Goal: Information Seeking & Learning: Learn about a topic

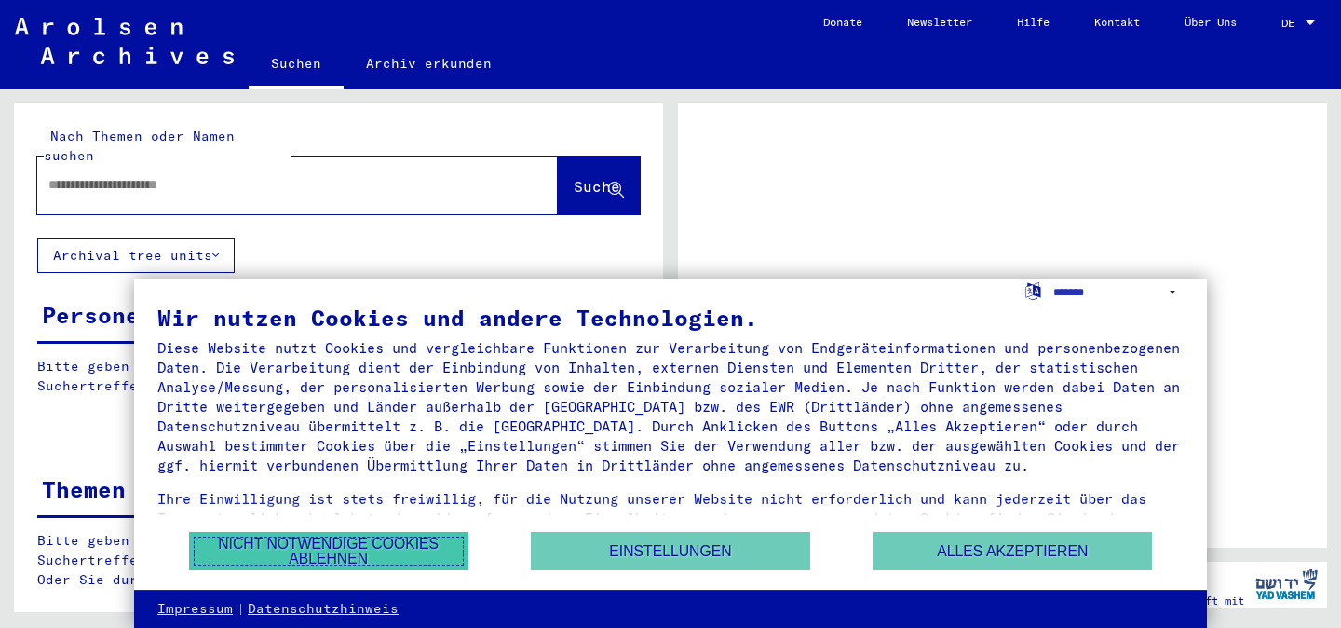
click at [405, 542] on button "Nicht notwendige Cookies ablehnen" at bounding box center [328, 551] width 279 height 38
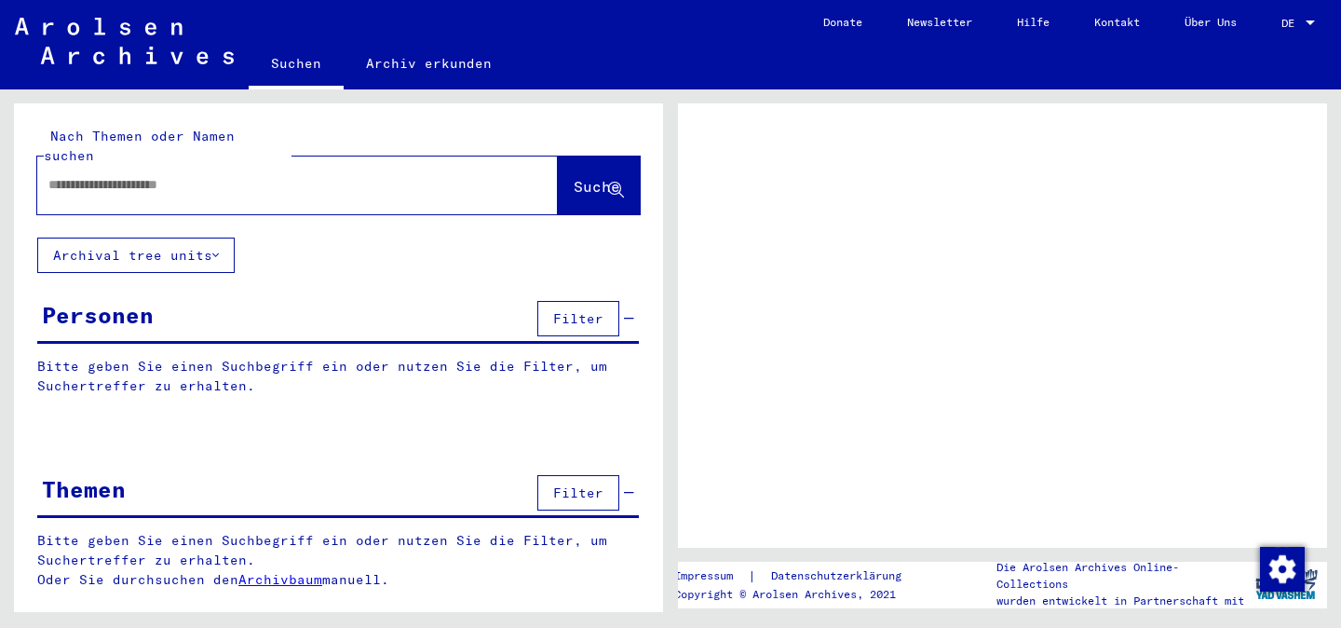
click at [335, 185] on div at bounding box center [275, 185] width 476 height 42
click at [334, 178] on div at bounding box center [275, 185] width 476 height 42
click at [302, 175] on input "text" at bounding box center [280, 185] width 465 height 20
type input "**********"
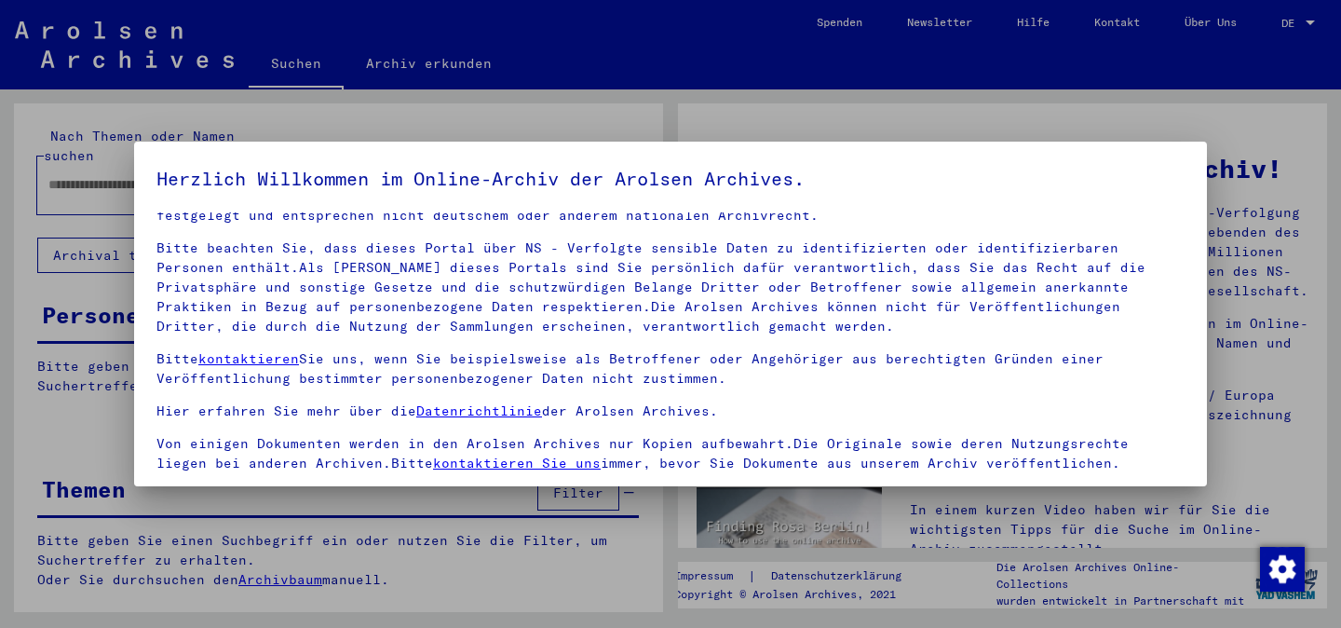
scroll to position [156, 0]
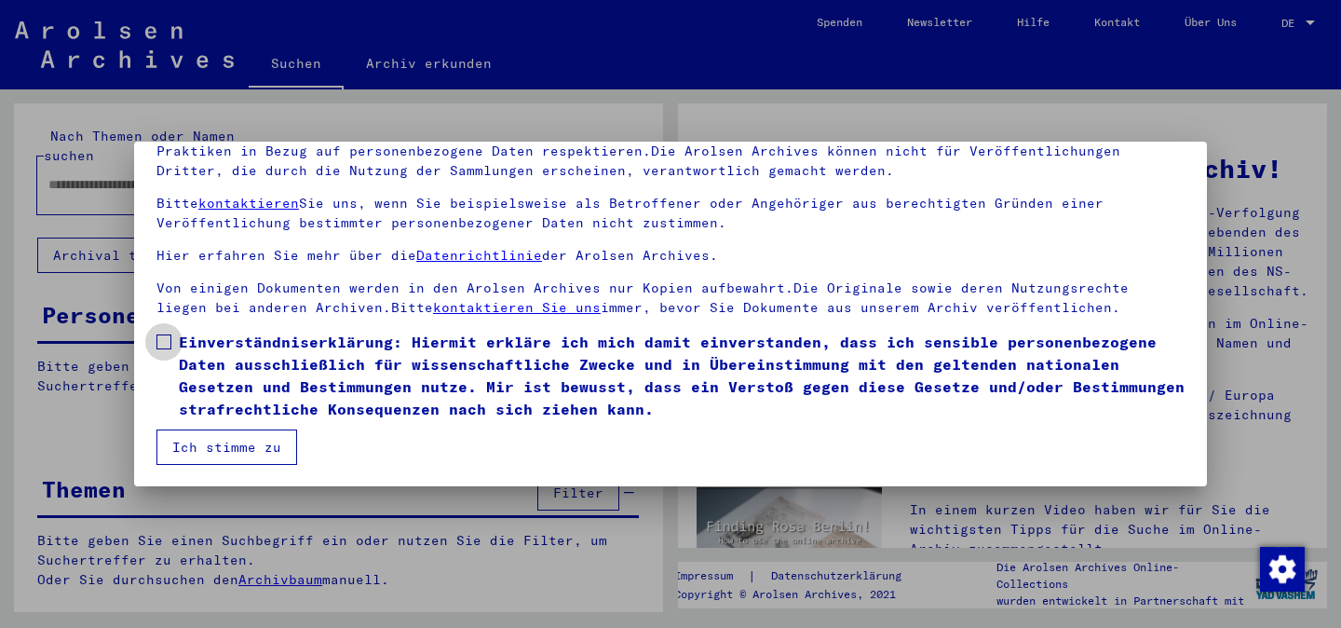
click at [171, 341] on label "Einverständniserklärung: Hiermit erkläre ich mich damit einverstanden, dass ich…" at bounding box center [670, 375] width 1028 height 89
click at [210, 461] on button "Ich stimme zu" at bounding box center [226, 446] width 141 height 35
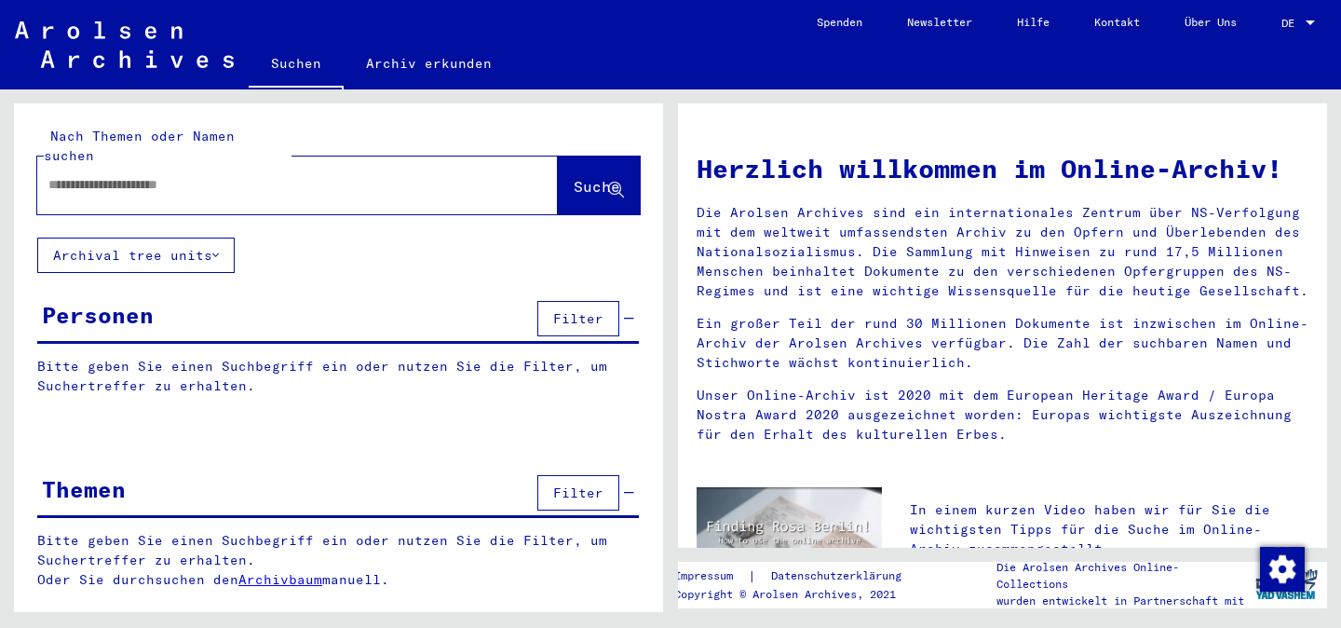
click at [245, 185] on div at bounding box center [269, 185] width 465 height 42
click at [259, 175] on input "text" at bounding box center [275, 185] width 454 height 20
click at [604, 301] on button "Filter" at bounding box center [578, 318] width 82 height 35
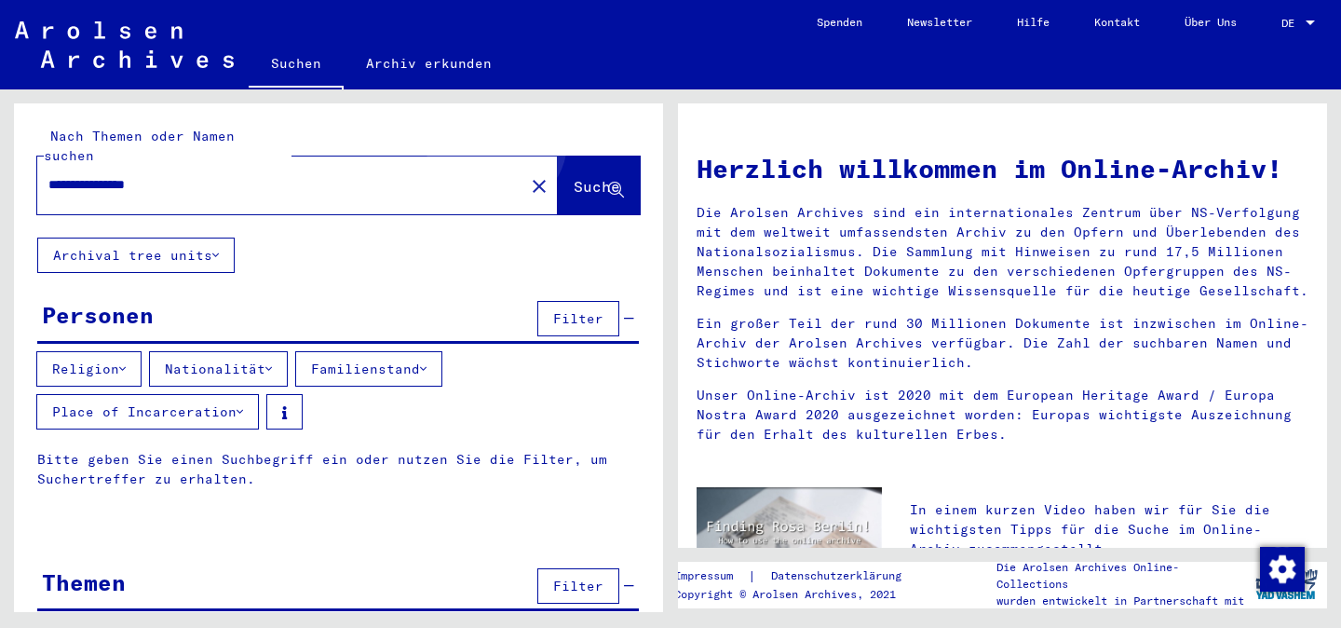
click at [563, 156] on button "Suche" at bounding box center [599, 185] width 82 height 58
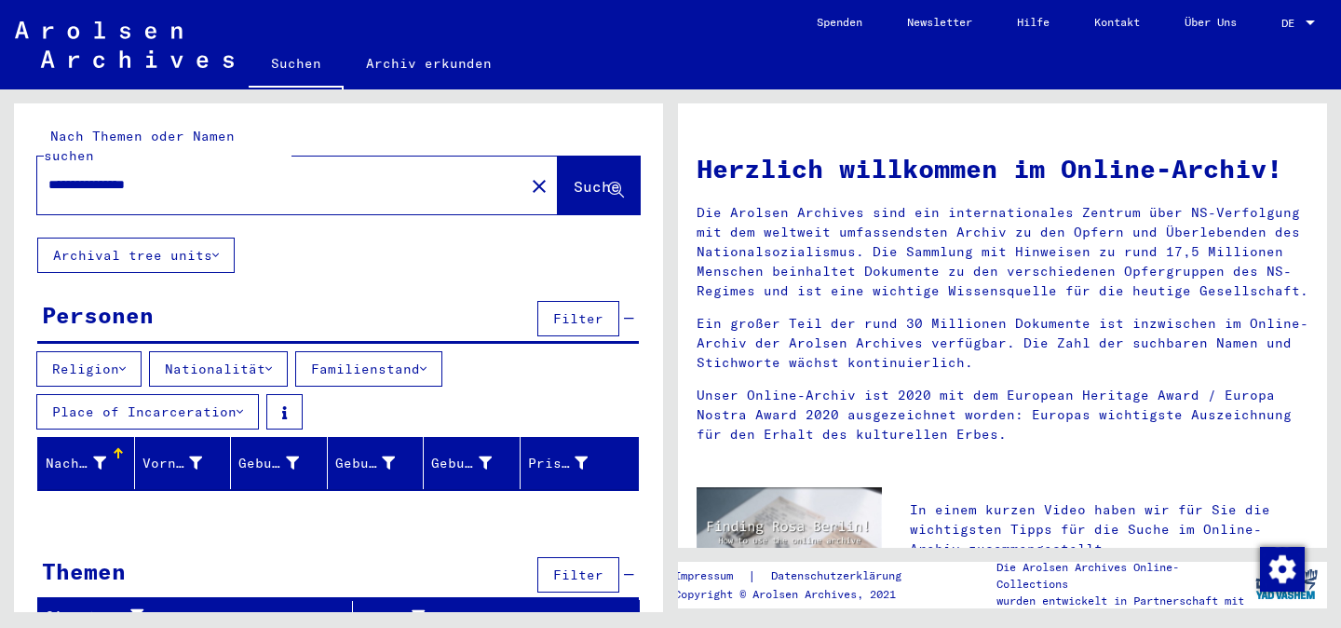
click at [150, 175] on input "**********" at bounding box center [275, 185] width 454 height 20
type input "**********"
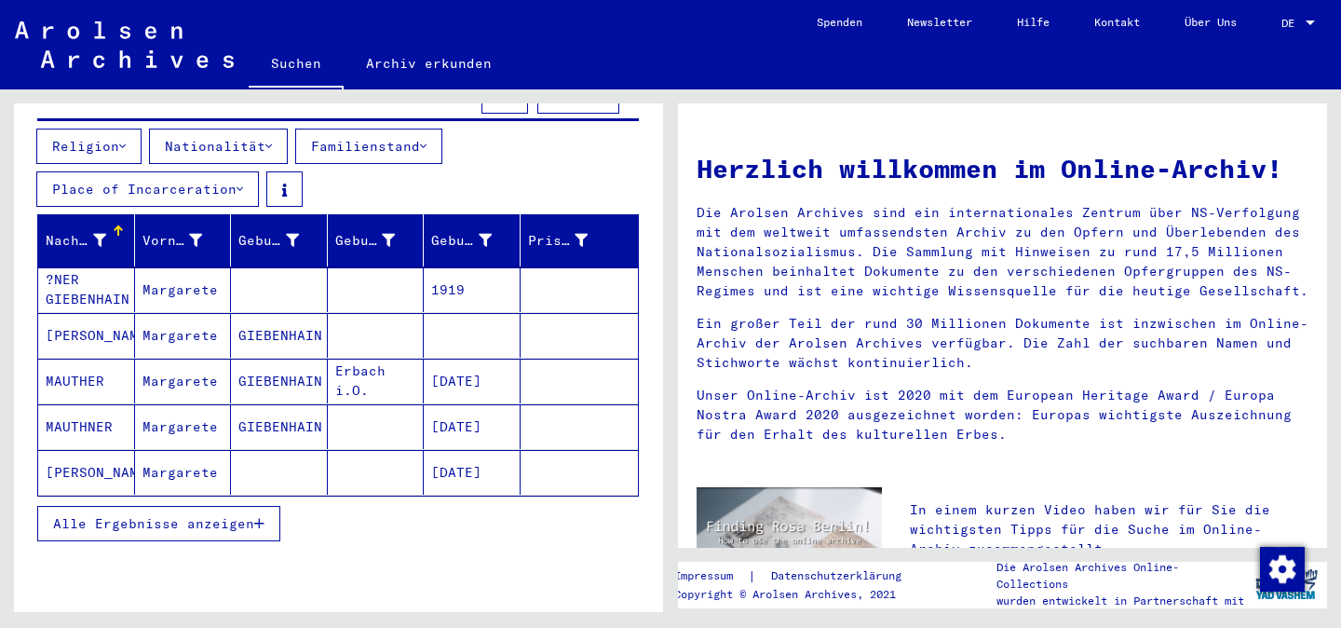
scroll to position [285, 0]
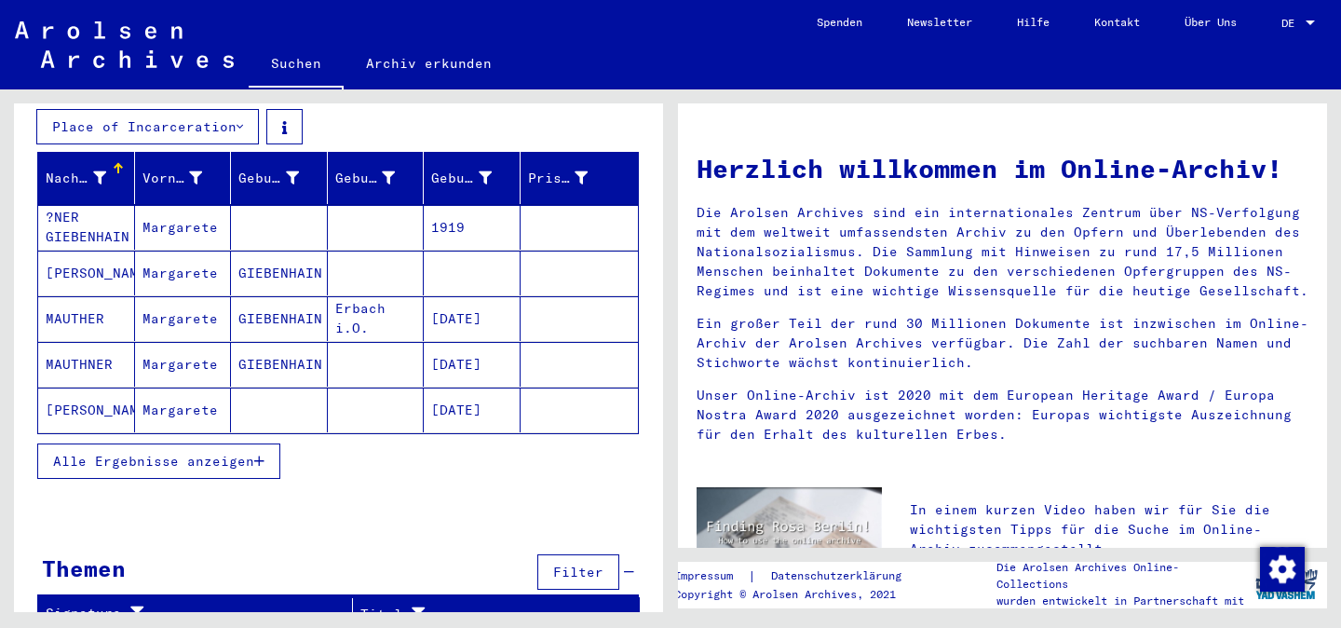
click at [217, 434] on div "Alle Ergebnisse anzeigen" at bounding box center [338, 461] width 602 height 54
click at [220, 443] on button "Alle Ergebnisse anzeigen" at bounding box center [158, 460] width 243 height 35
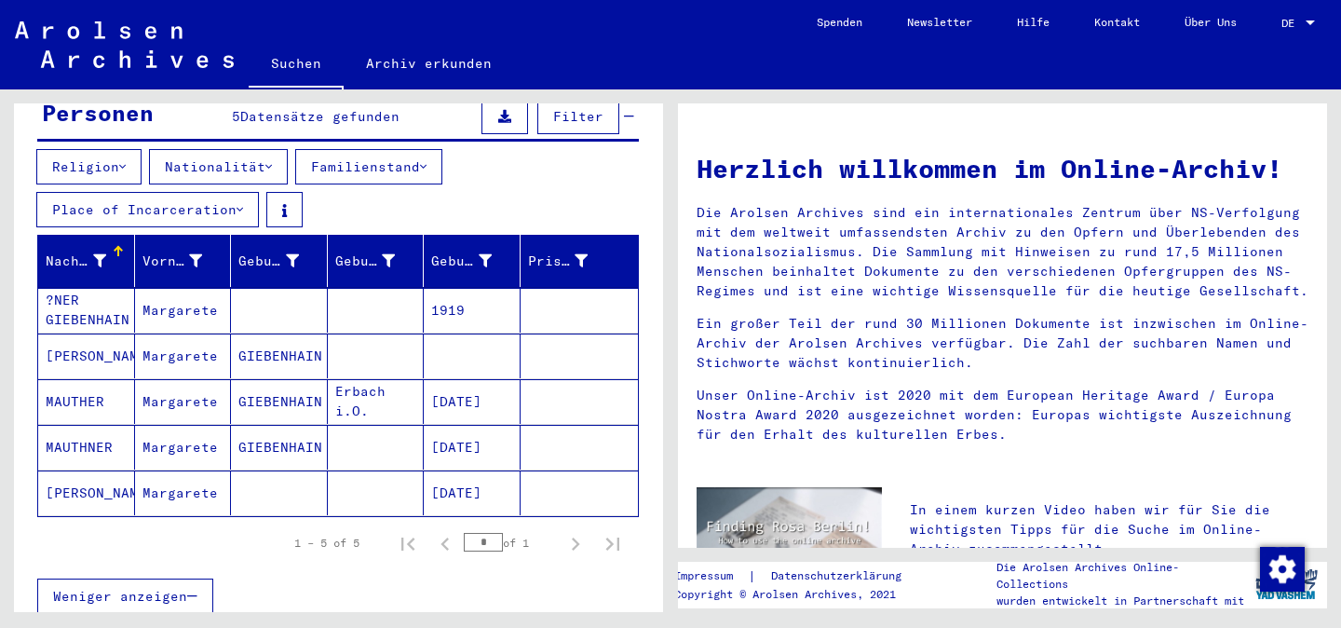
scroll to position [191, 0]
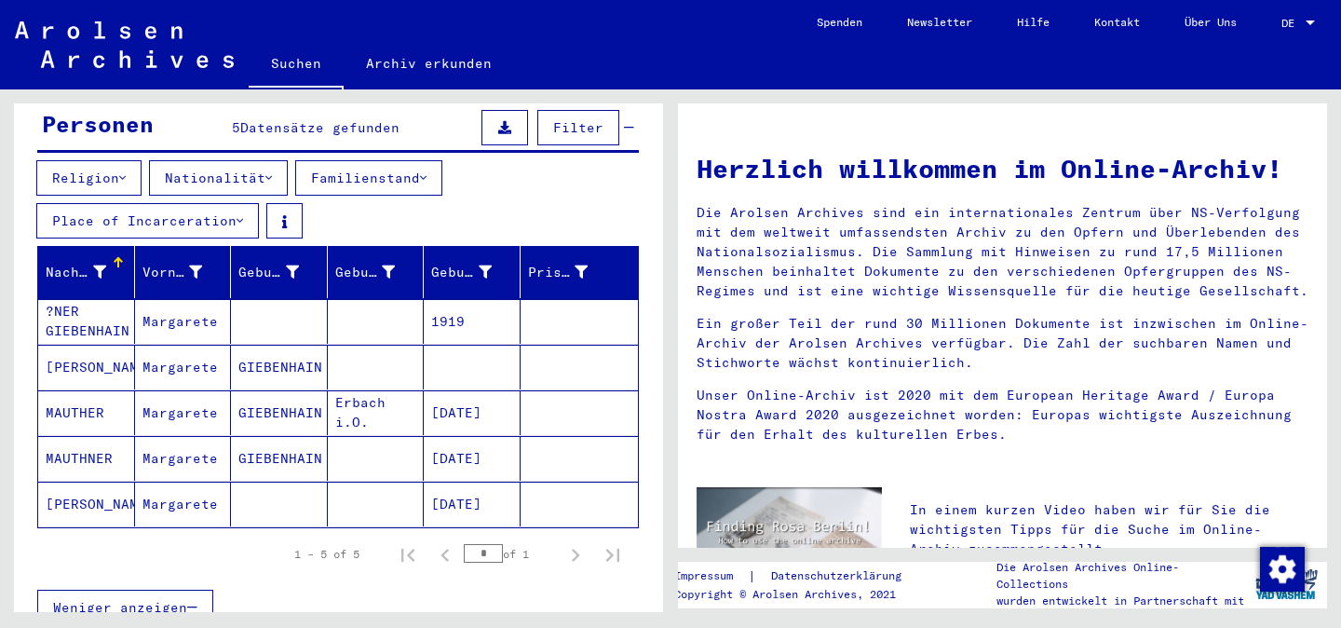
click at [222, 207] on button "Place of Incarceration" at bounding box center [147, 220] width 223 height 35
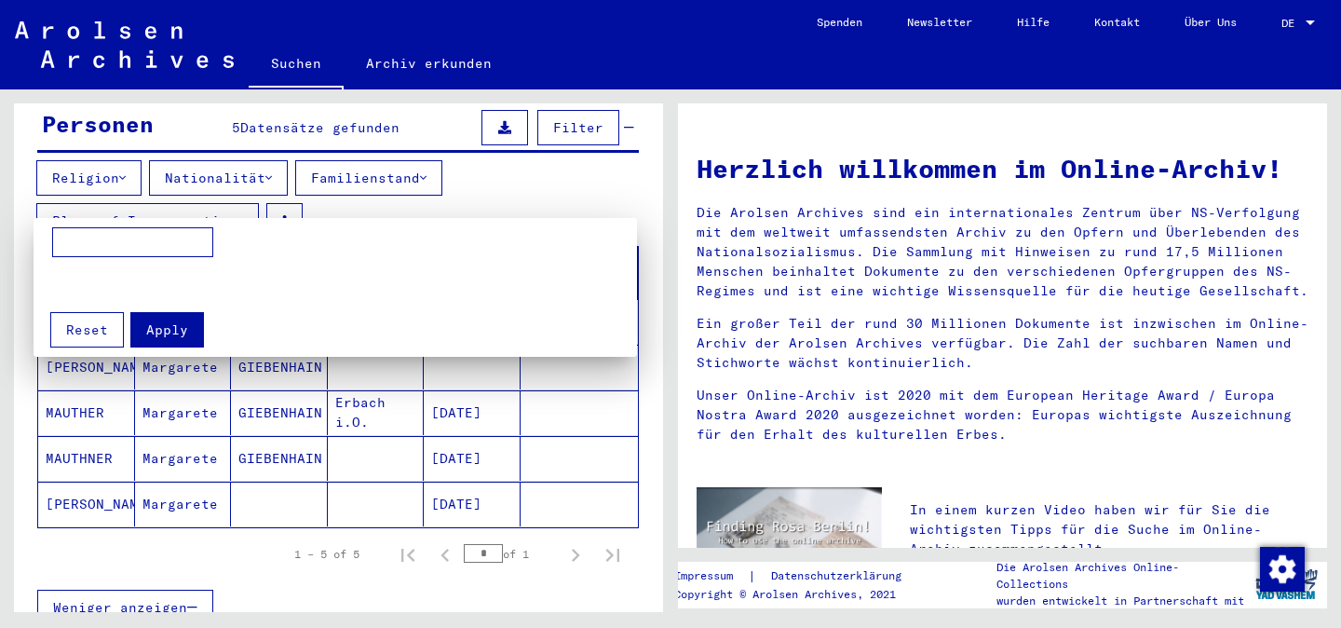
click at [173, 232] on input at bounding box center [132, 242] width 161 height 30
type input "*"
type input "*********"
click at [150, 324] on span "Apply" at bounding box center [167, 329] width 42 height 17
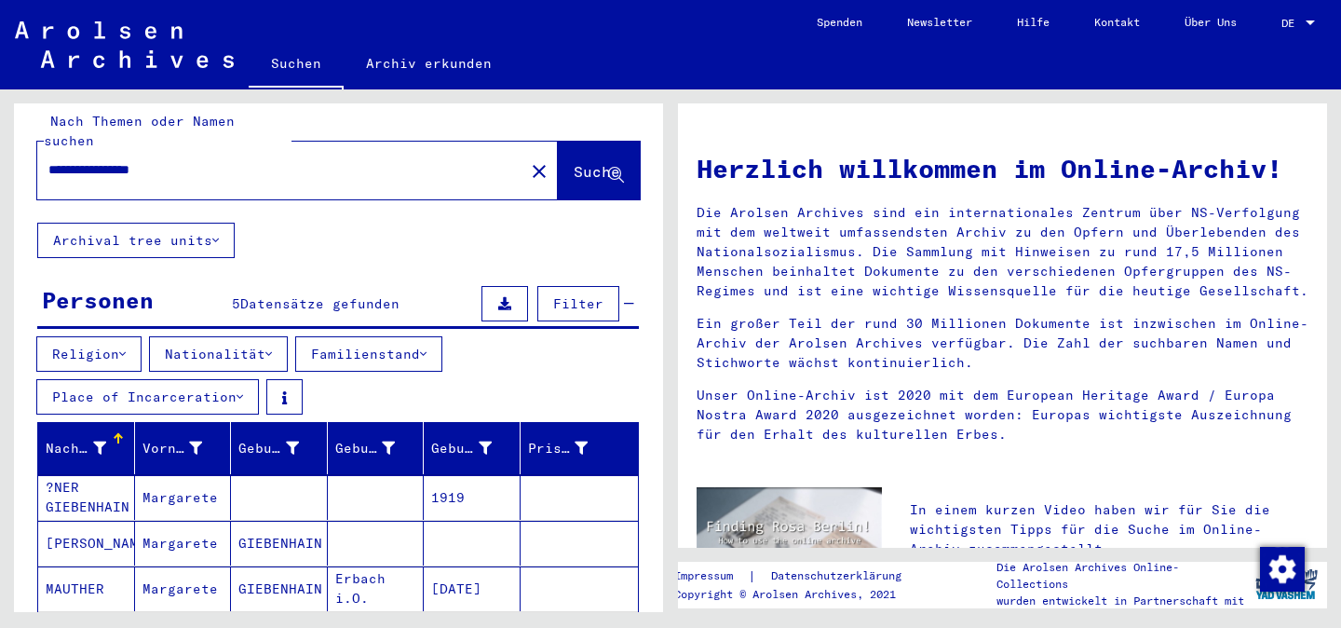
scroll to position [4, 0]
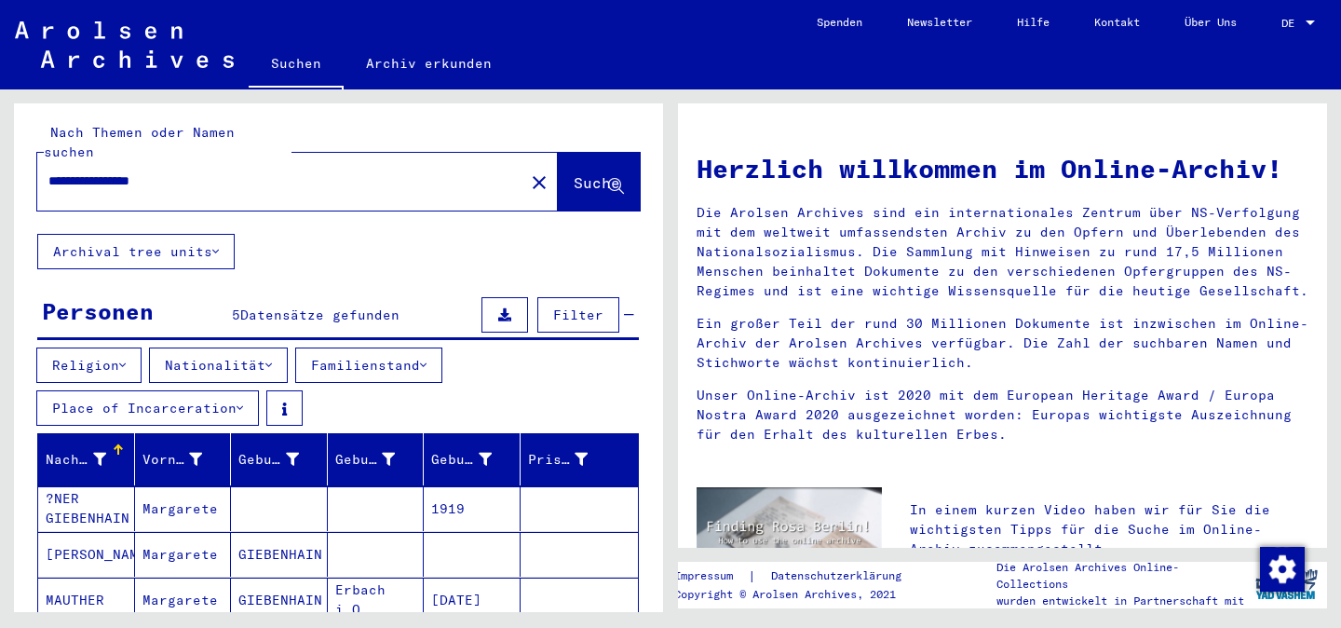
click at [411, 63] on link "Archiv erkunden" at bounding box center [429, 63] width 170 height 45
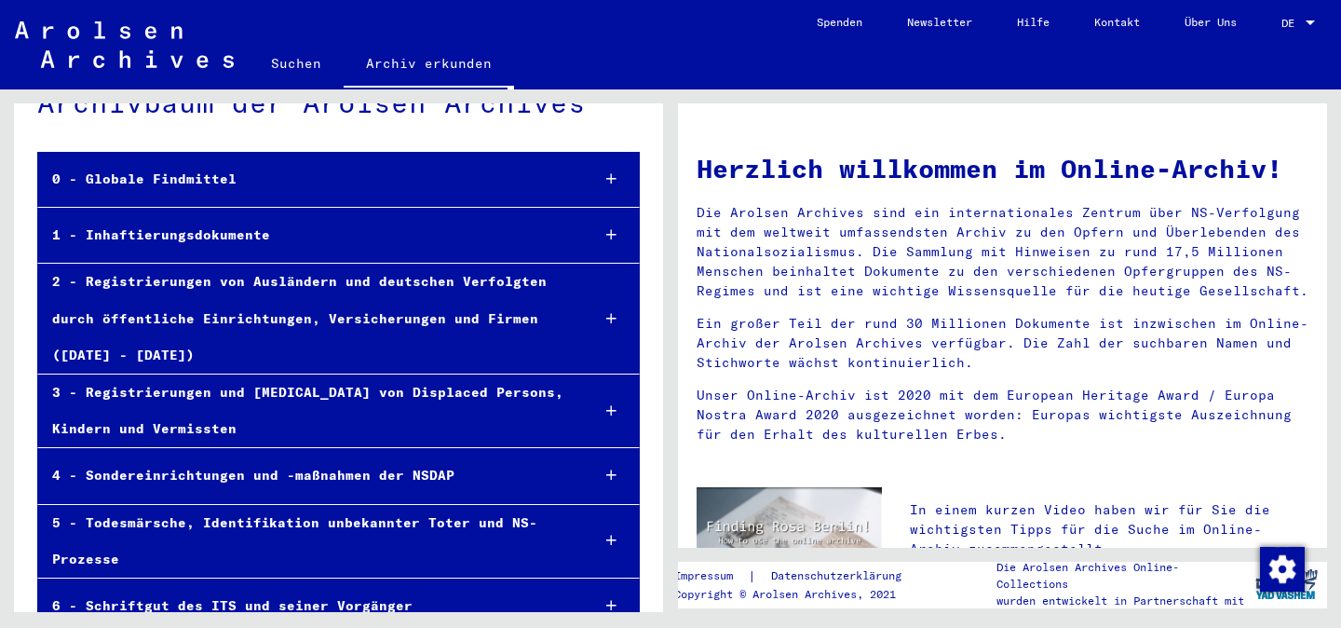
scroll to position [58, 0]
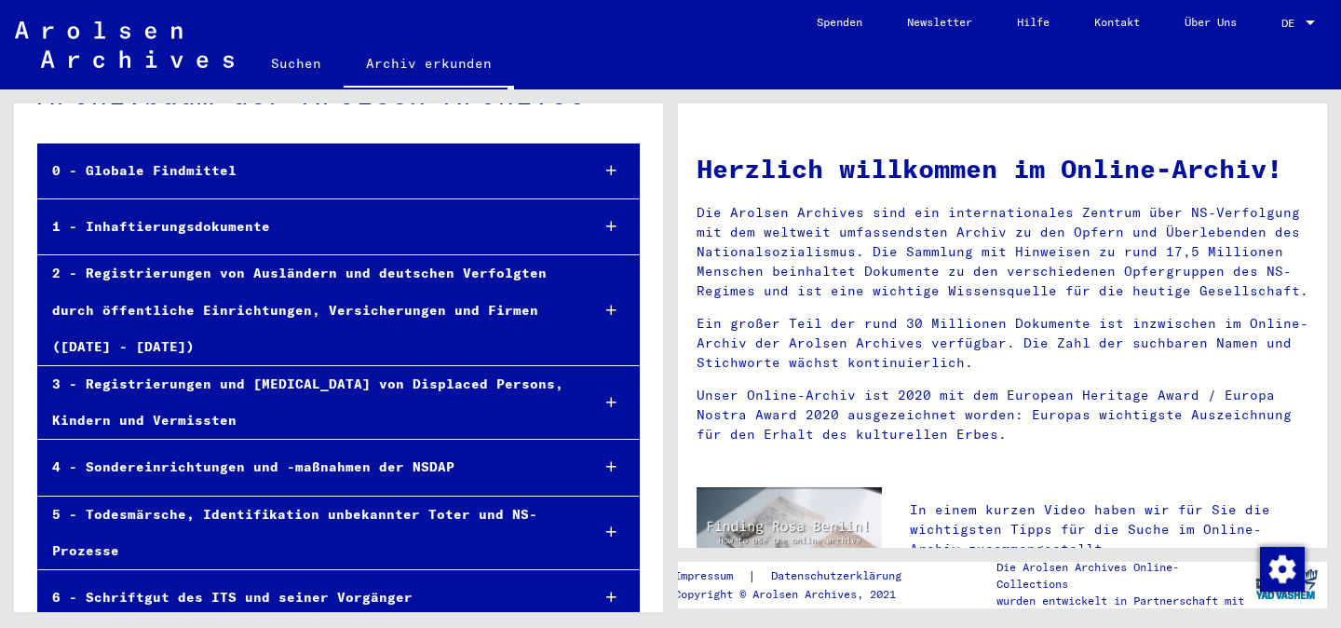
click at [369, 224] on div "1 - Inhaftierungsdokumente" at bounding box center [306, 227] width 536 height 36
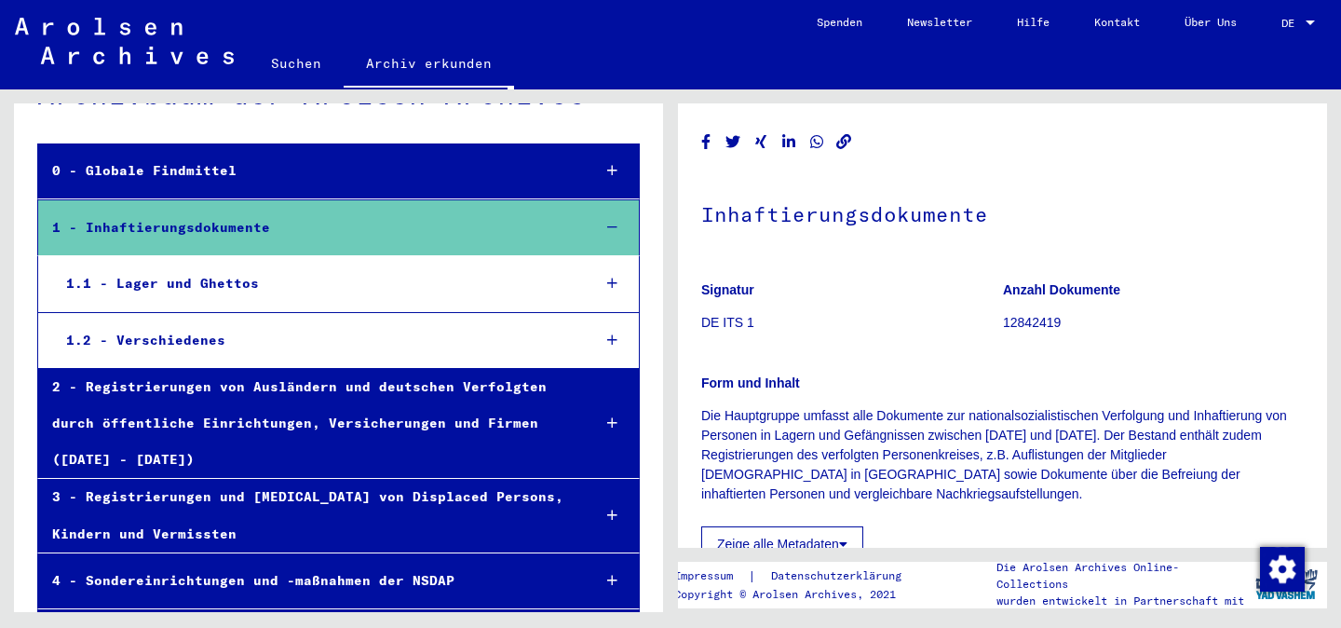
click at [362, 285] on div "1.1 - Lager und Ghettos" at bounding box center [313, 283] width 523 height 36
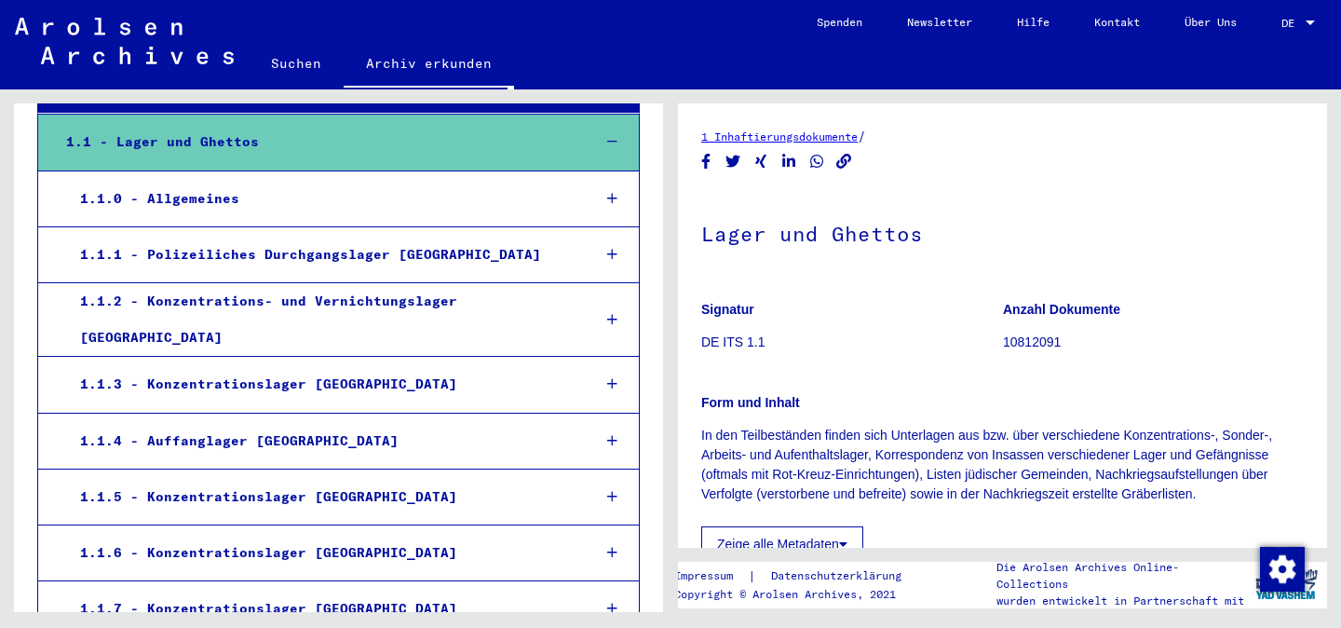
scroll to position [200, 0]
click at [436, 294] on div "1.1.2 - Konzentrations- und Vernichtungslager [GEOGRAPHIC_DATA]" at bounding box center [320, 318] width 509 height 73
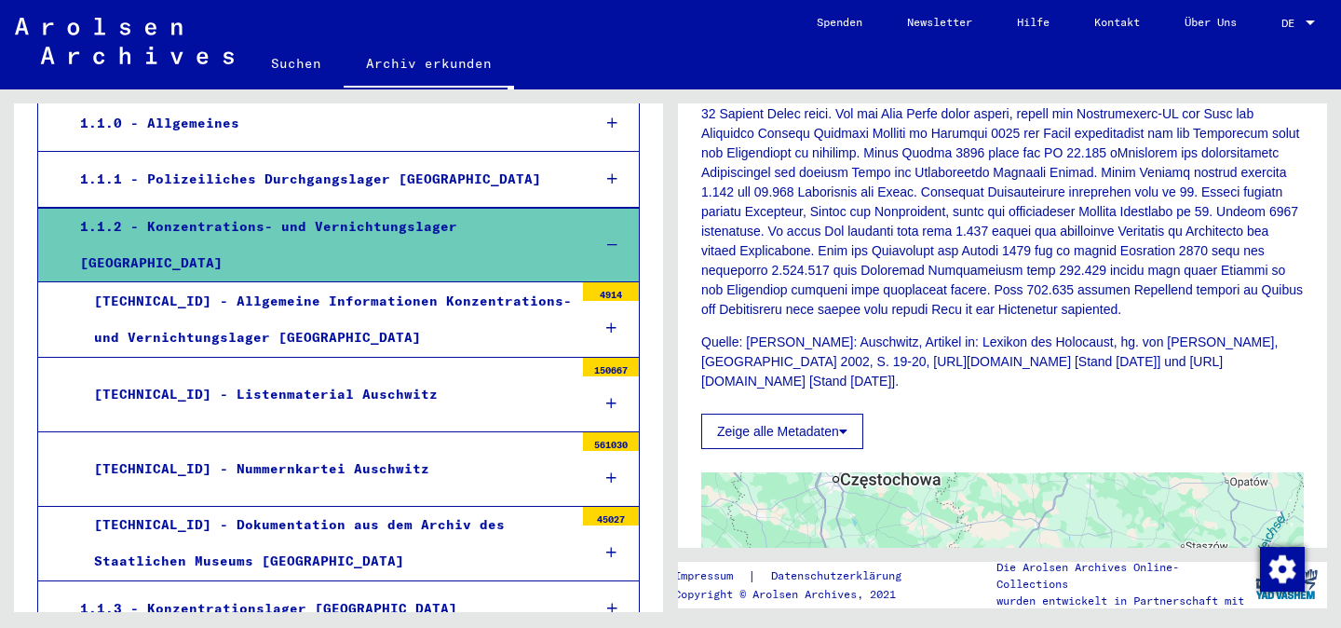
scroll to position [277, 0]
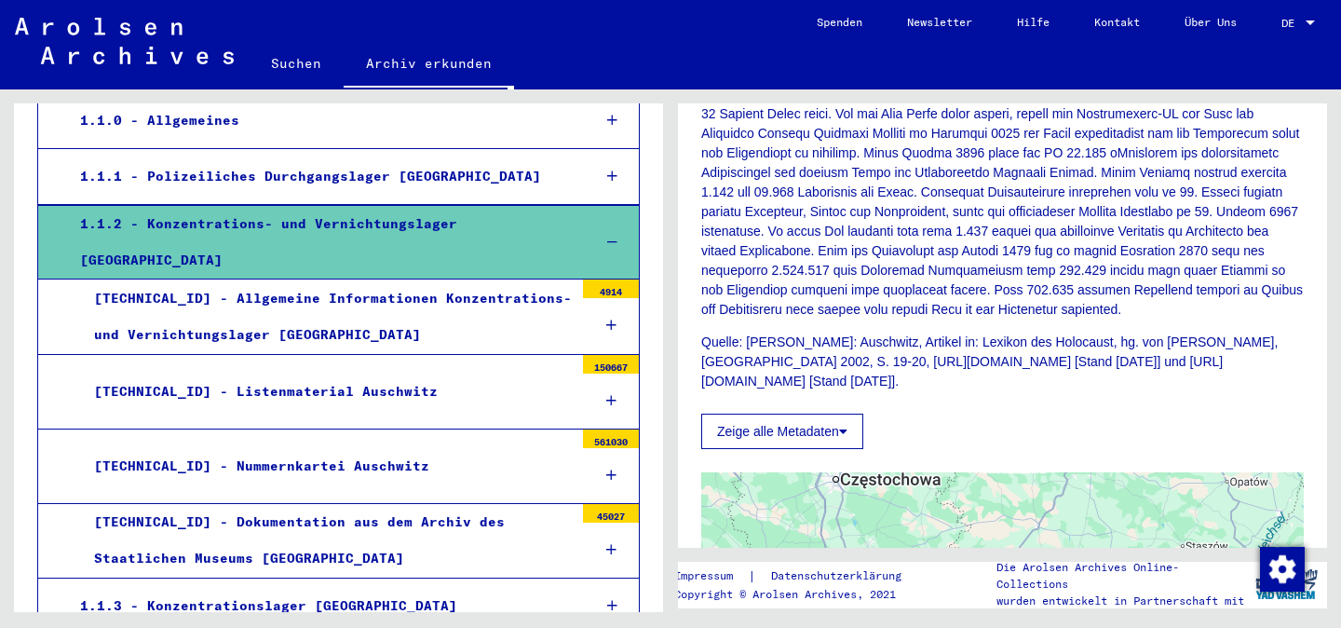
click at [406, 429] on mat-tree-node "[TECHNICAL_ID] - Nummernkartei Auschwitz 561030" at bounding box center [338, 466] width 603 height 75
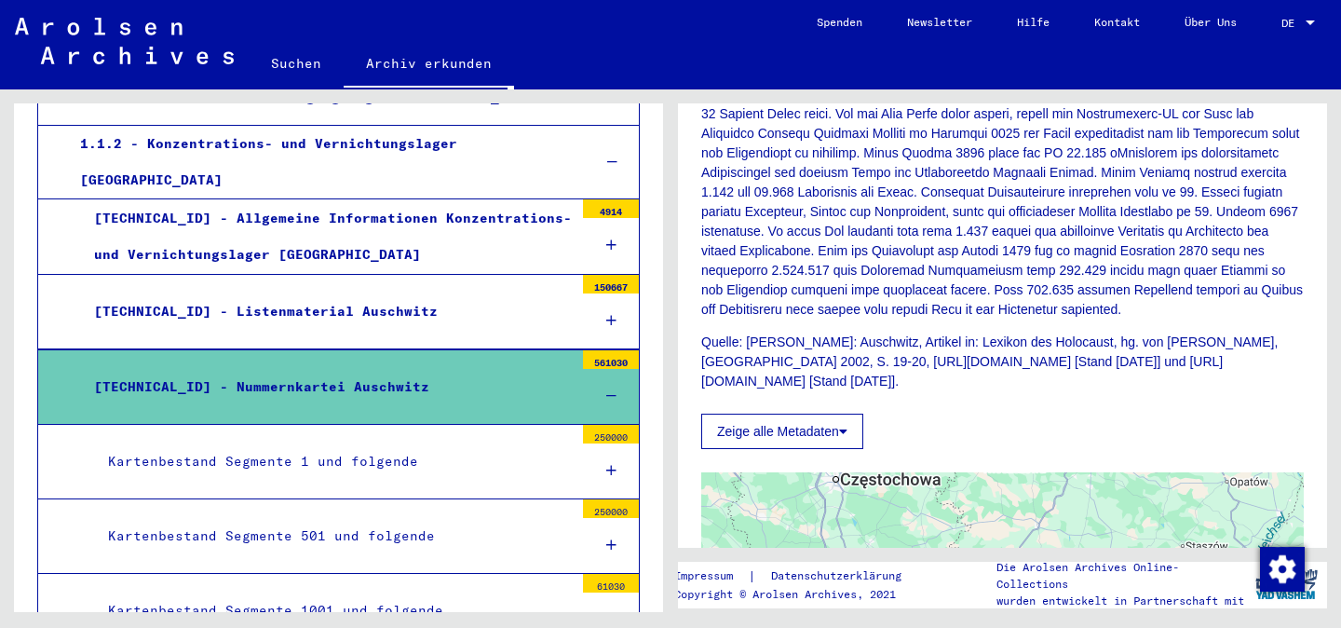
scroll to position [361, 0]
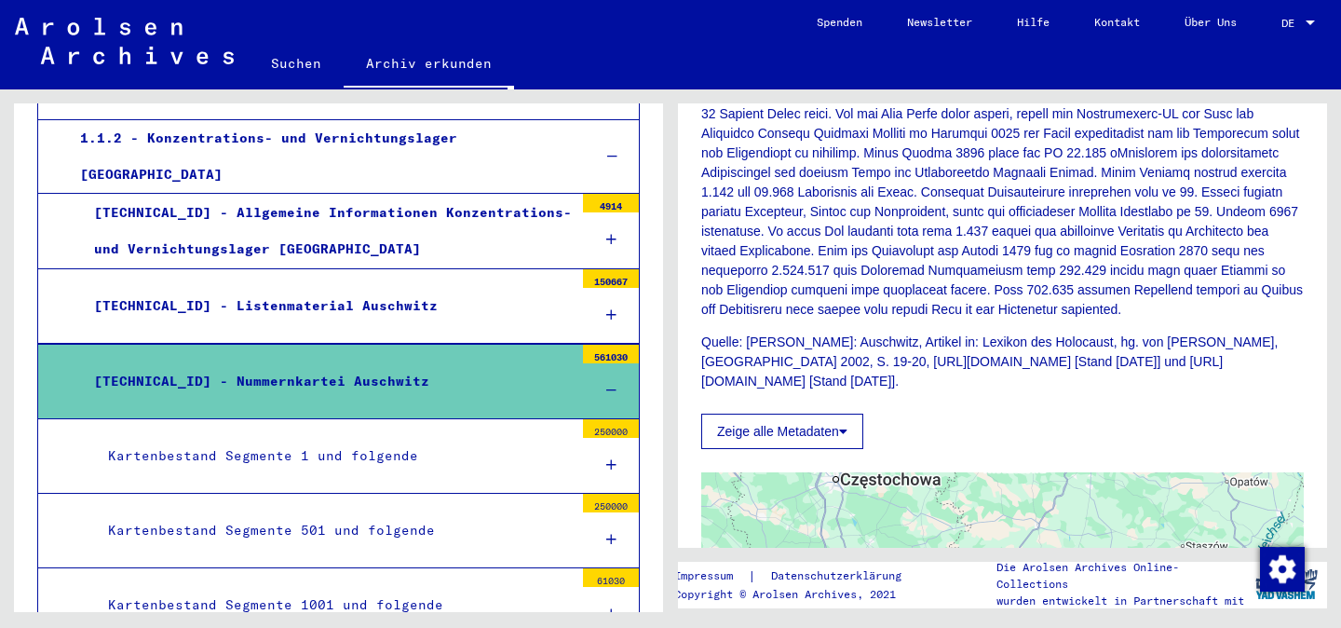
click at [406, 438] on div "Kartenbestand Segmente 1 und folgende" at bounding box center [334, 456] width 480 height 36
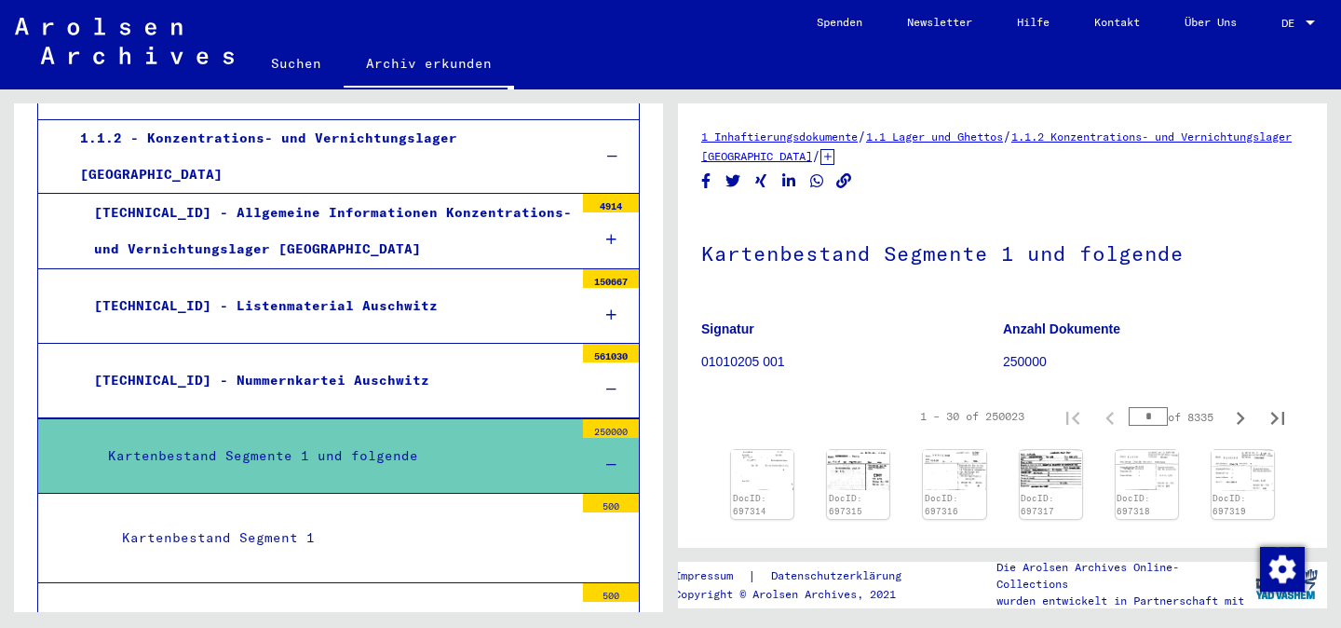
click at [425, 494] on mat-tree-node "Kartenbestand Segment 1 500" at bounding box center [338, 538] width 603 height 89
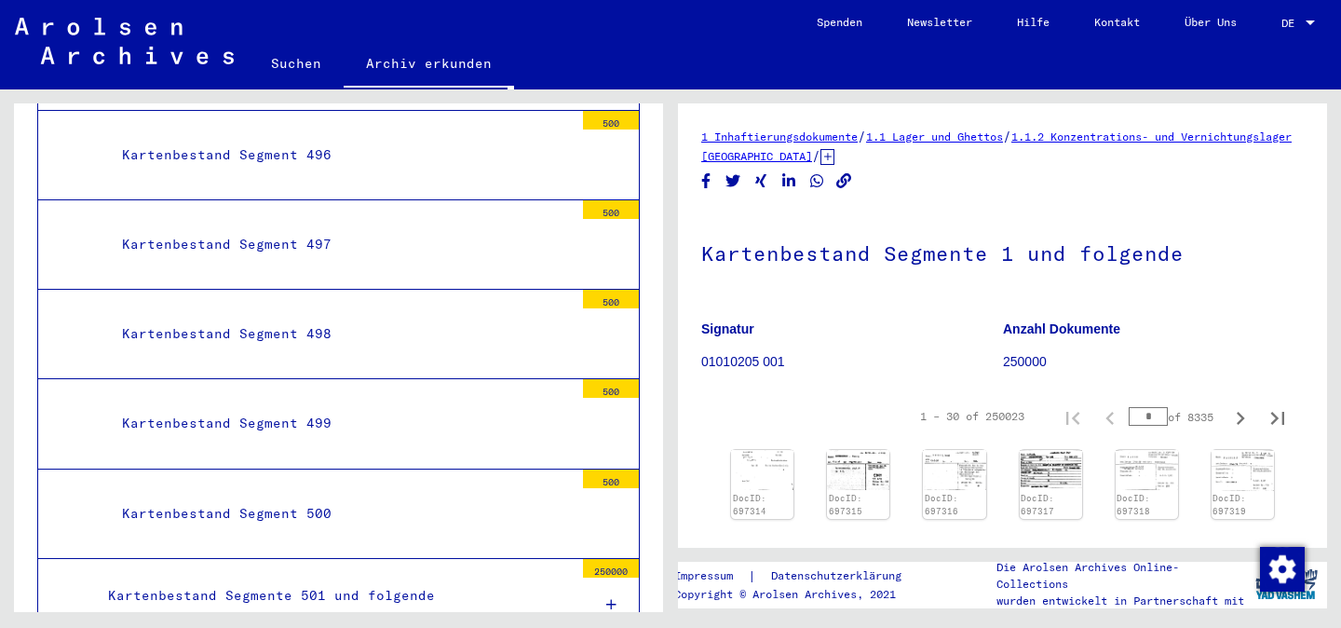
scroll to position [45082, 0]
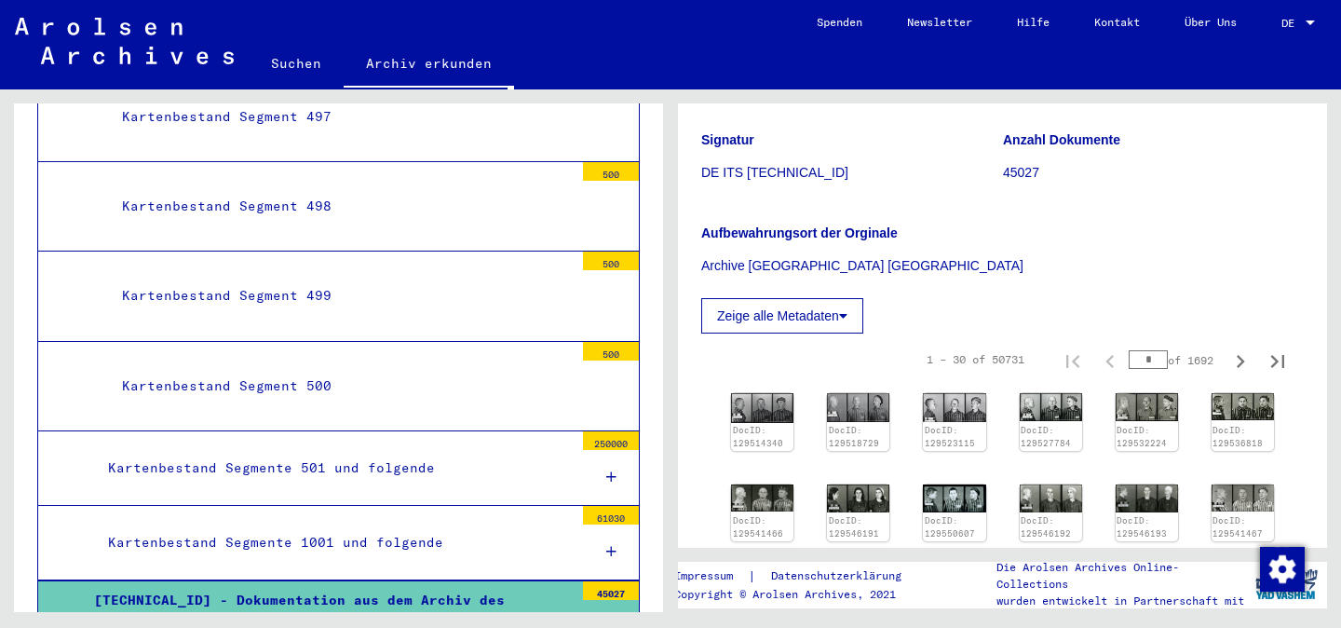
scroll to position [45217, 0]
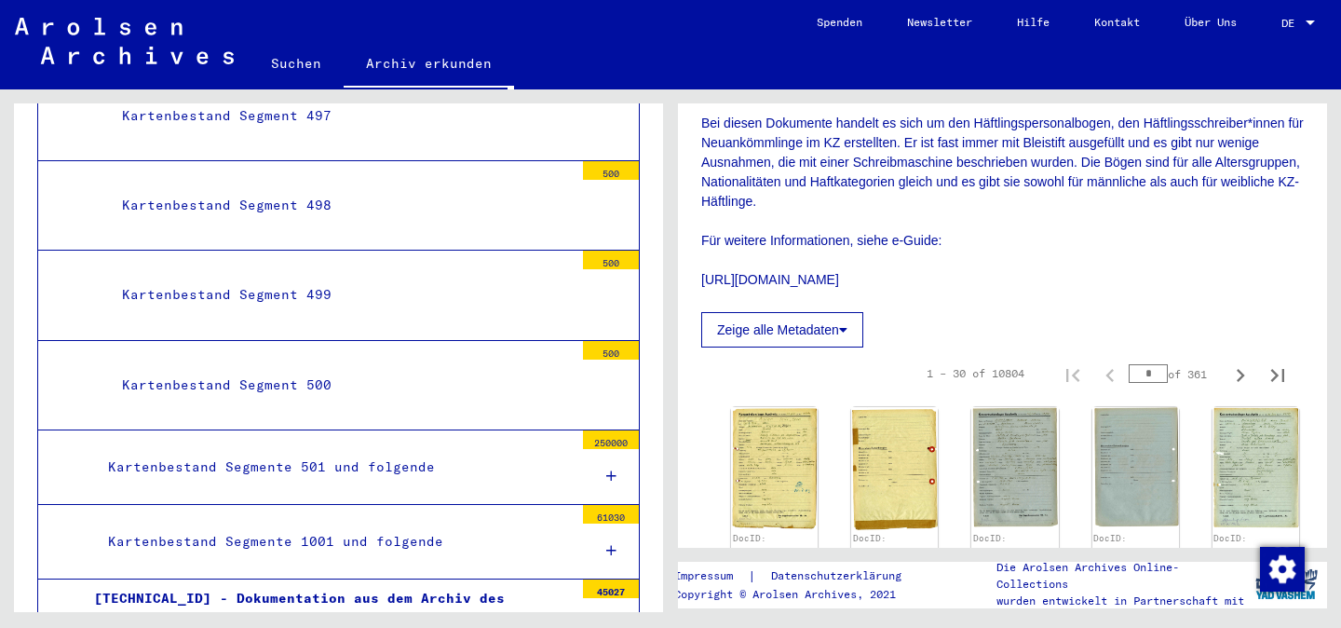
scroll to position [335, 0]
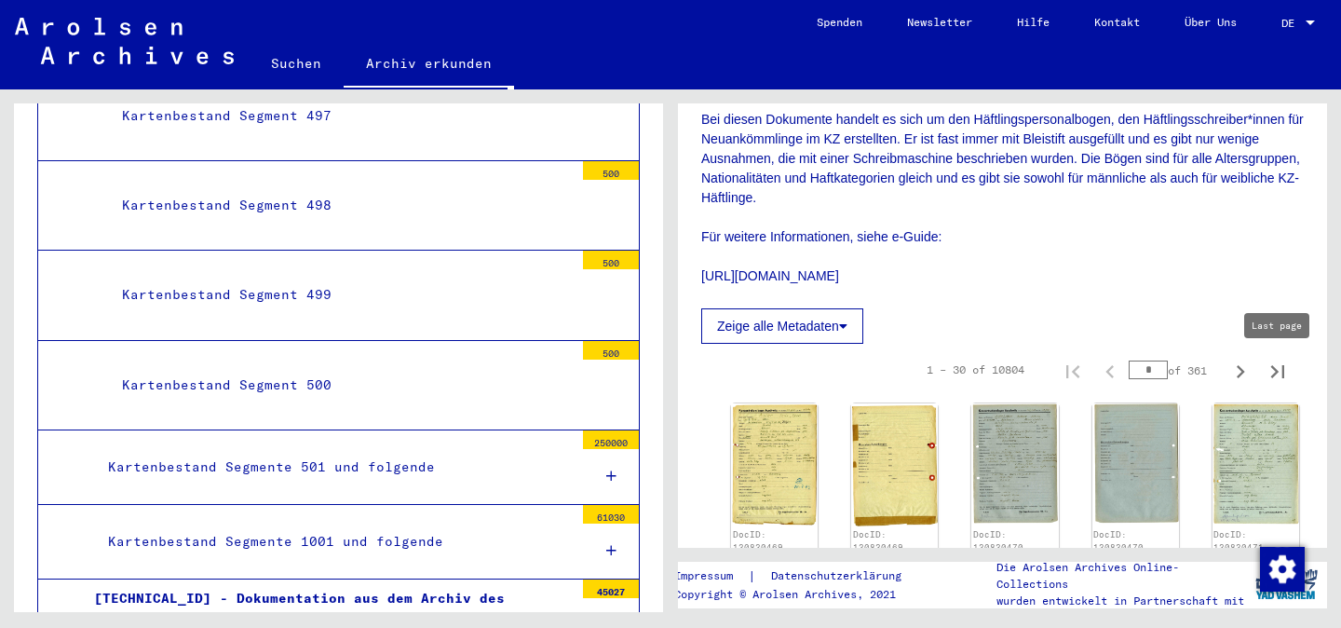
click at [1271, 373] on icon "Last page" at bounding box center [1278, 372] width 26 height 26
type input "***"
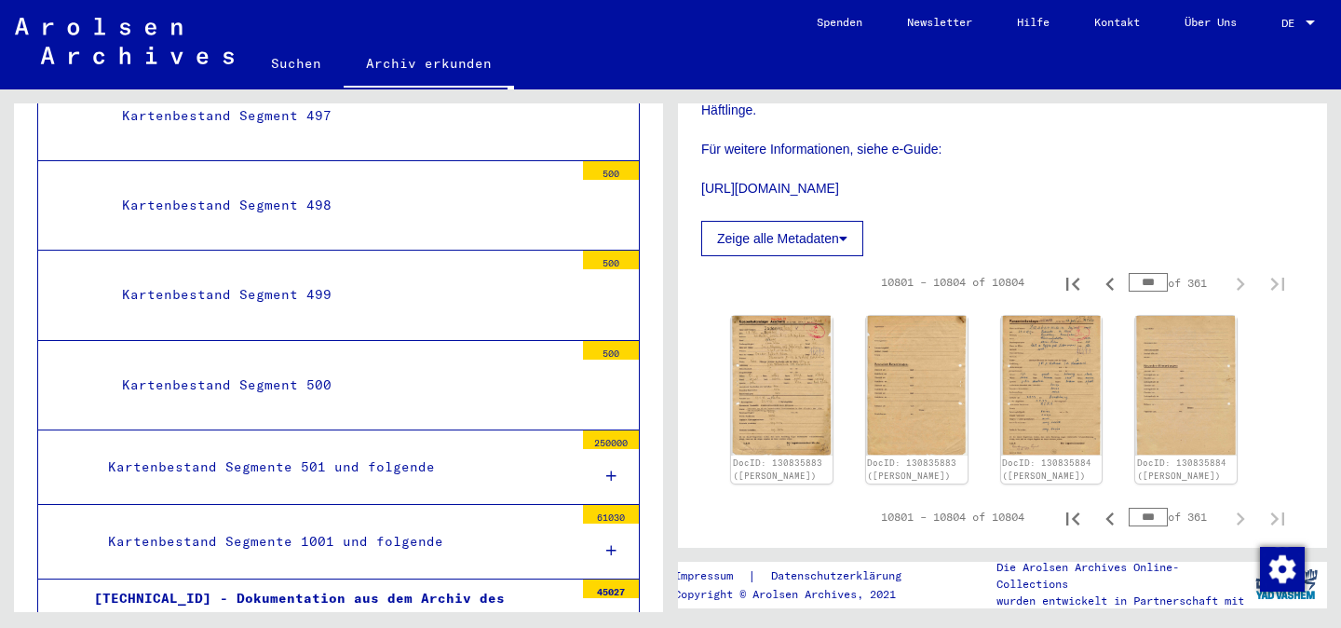
scroll to position [527, 0]
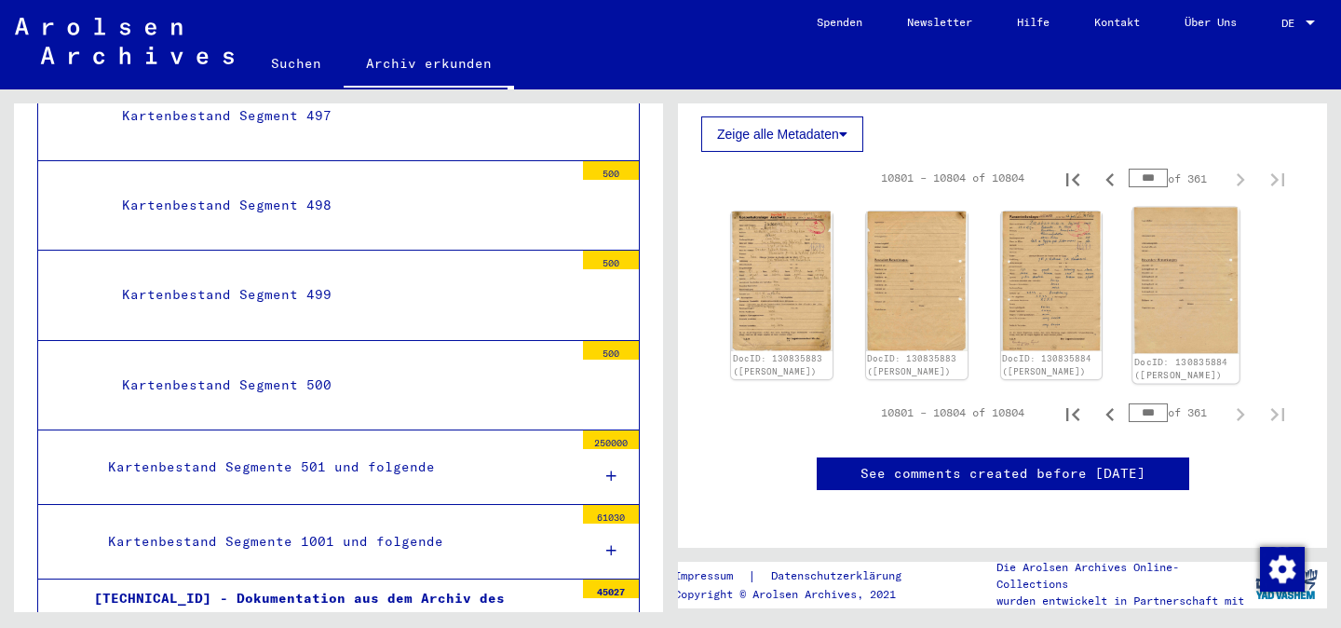
click at [1173, 262] on img at bounding box center [1186, 281] width 106 height 146
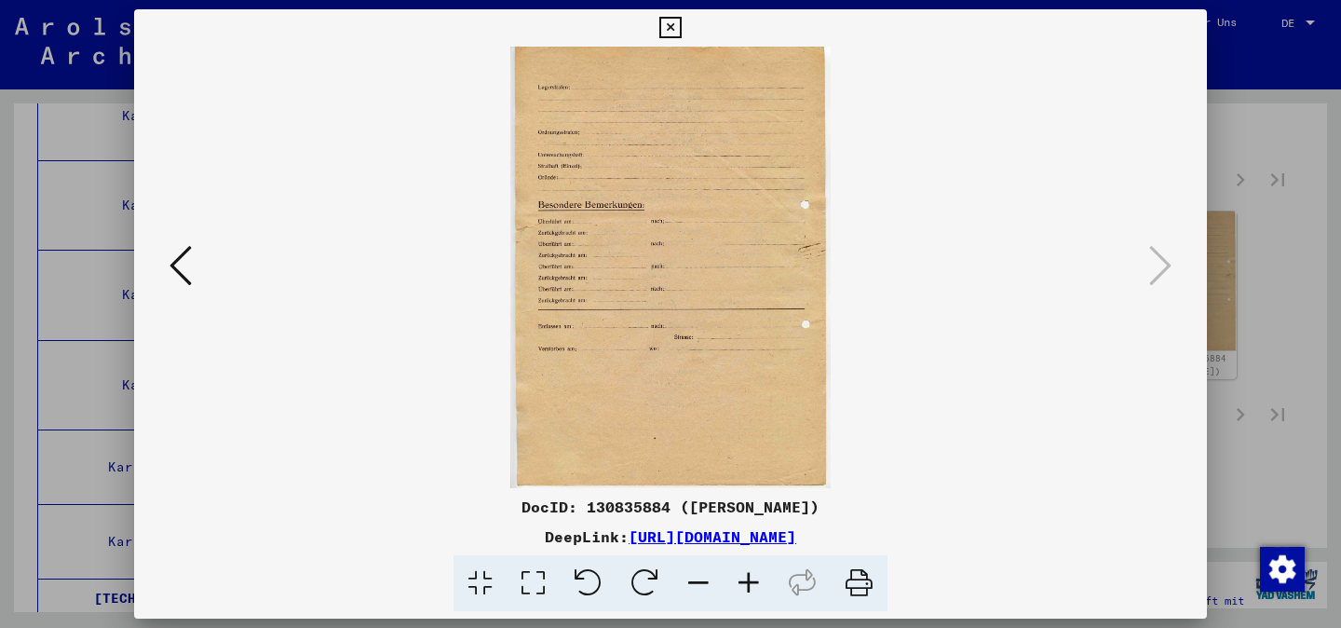
click at [183, 291] on button at bounding box center [181, 266] width 34 height 53
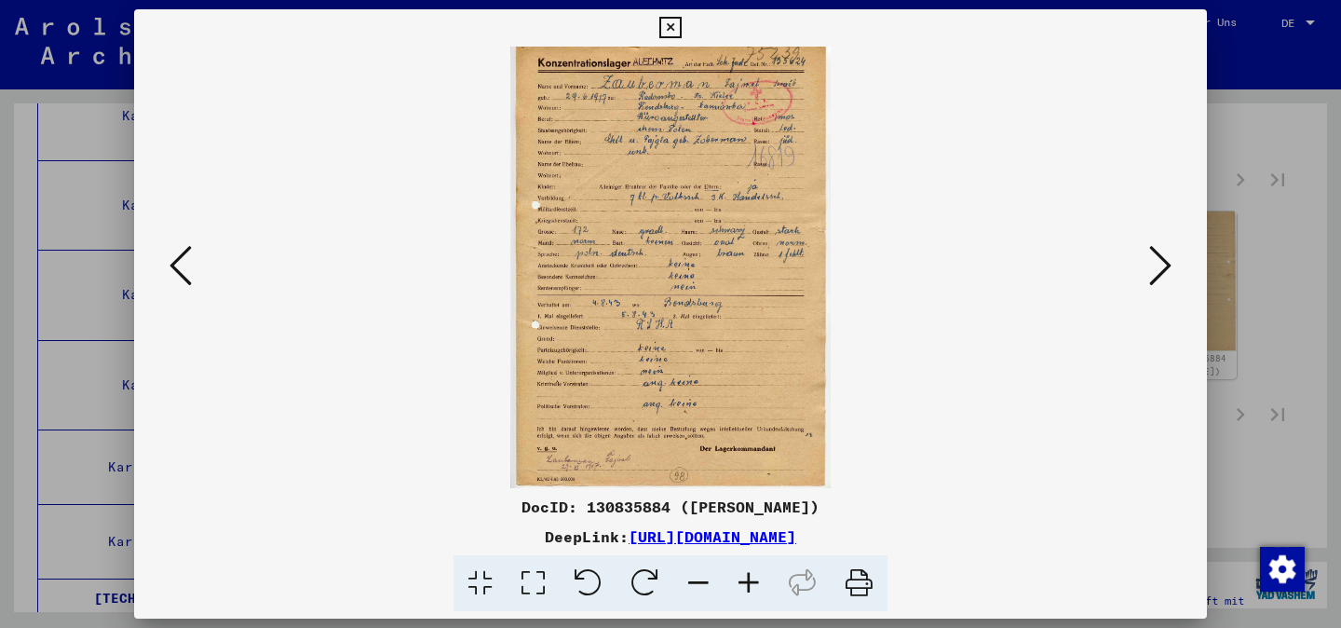
click at [1261, 253] on div at bounding box center [670, 314] width 1341 height 628
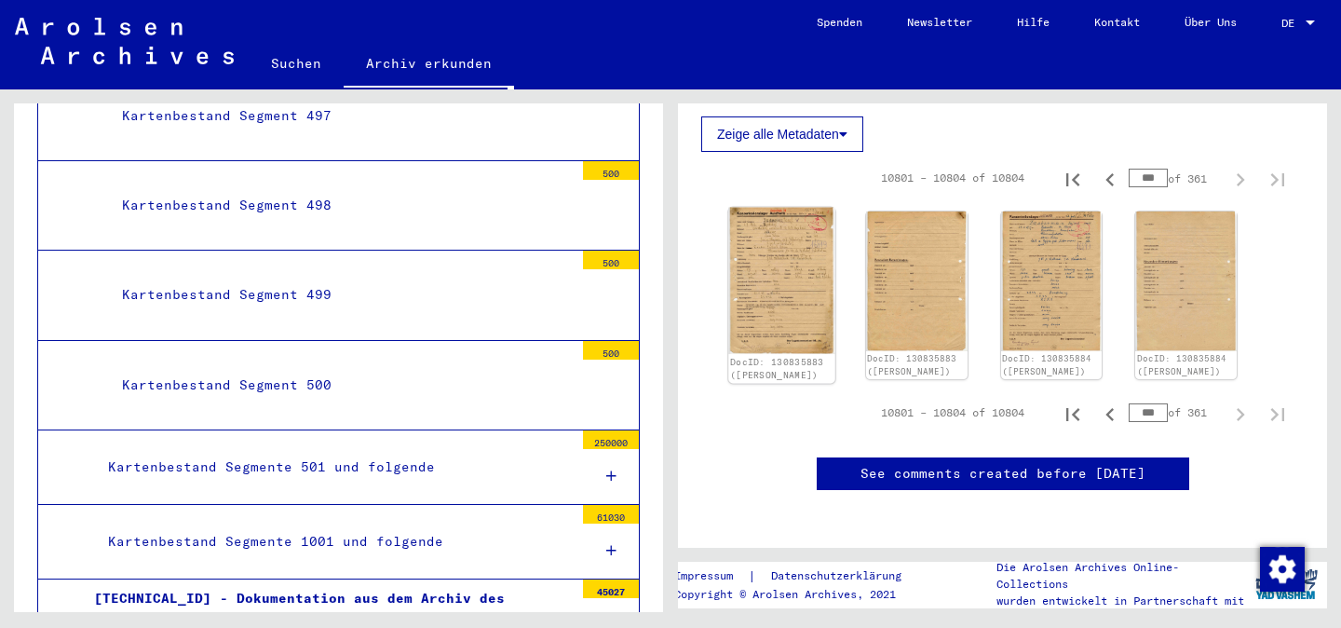
click at [791, 281] on img at bounding box center [781, 281] width 106 height 146
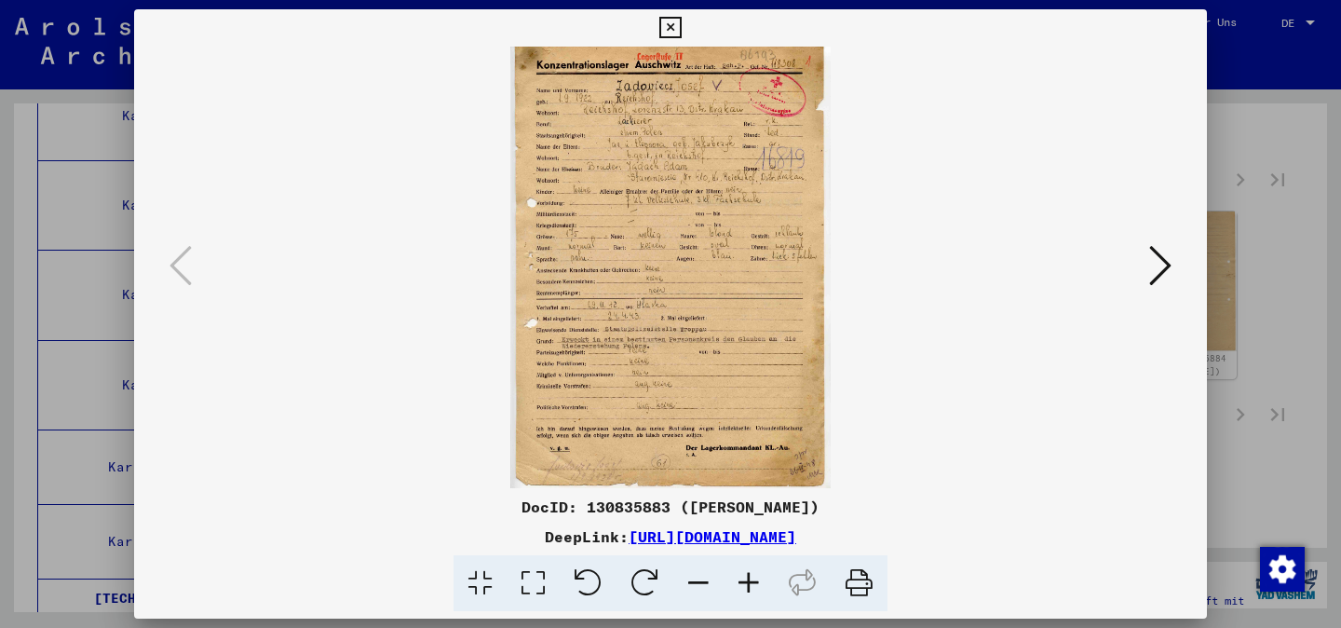
click at [1218, 351] on div at bounding box center [670, 314] width 1341 height 628
